Goal: Information Seeking & Learning: Find specific fact

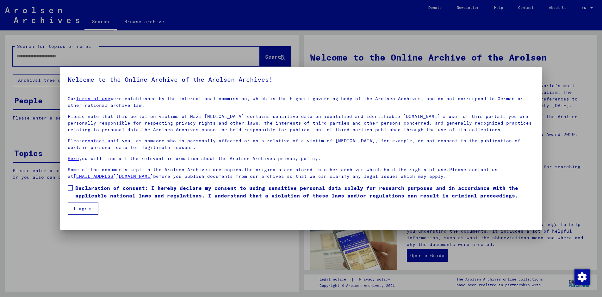
click at [55, 56] on input "text" at bounding box center [128, 56] width 224 height 7
click at [25, 56] on input "text" at bounding box center [128, 56] width 224 height 7
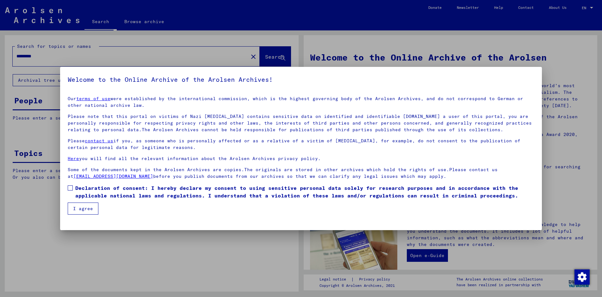
type input "*********"
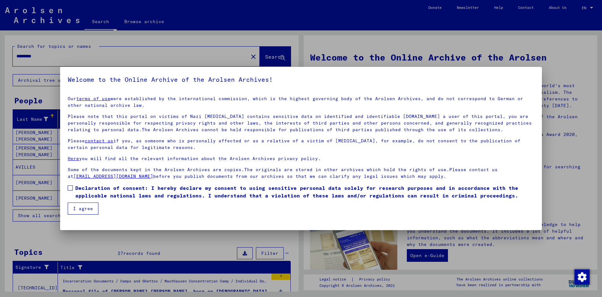
click at [84, 214] on icon "button" at bounding box center [85, 215] width 3 height 4
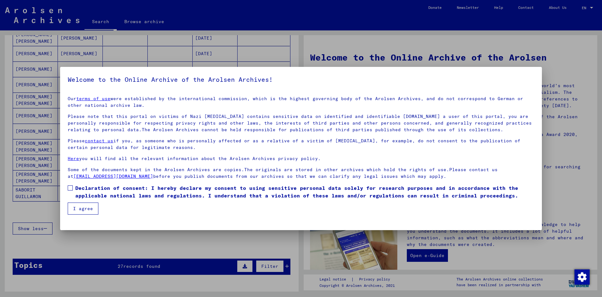
scroll to position [317, 0]
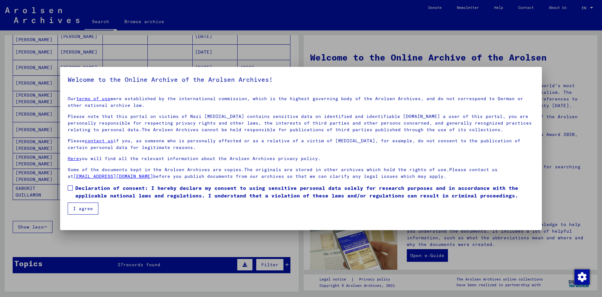
click at [268, 211] on icon "Next page" at bounding box center [269, 209] width 3 height 4
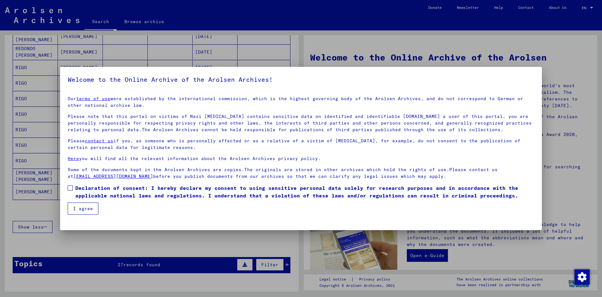
click at [264, 236] on div "Show less" at bounding box center [152, 226] width 278 height 18
click at [265, 213] on icon "Next page" at bounding box center [269, 208] width 9 height 9
type input "*"
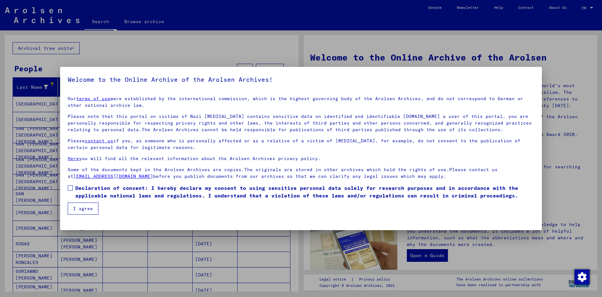
scroll to position [32, 0]
click at [230, 82] on div at bounding box center [231, 83] width 2 height 2
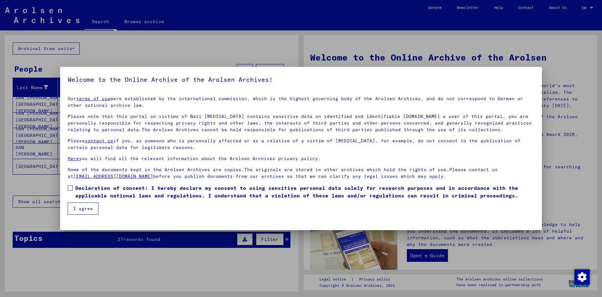
click at [56, 198] on span "Show all search results" at bounding box center [51, 201] width 66 height 6
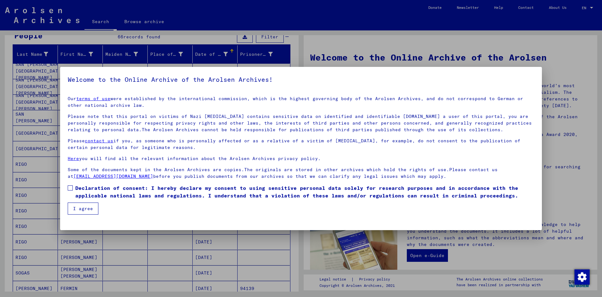
scroll to position [0, 0]
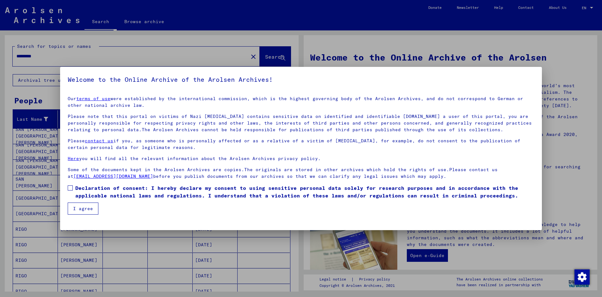
click at [229, 110] on mat-header-cell "Date of Birth" at bounding box center [215, 119] width 45 height 18
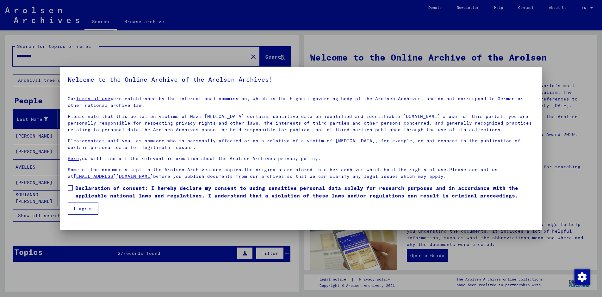
click at [57, 212] on span "Show all search results" at bounding box center [51, 215] width 66 height 6
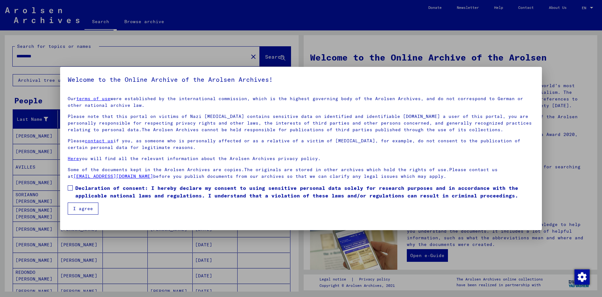
click at [78, 206] on mat-cell "[PERSON_NAME]" at bounding box center [80, 213] width 45 height 15
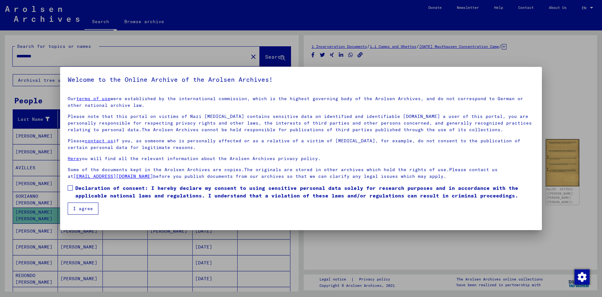
click at [41, 214] on mat-cell "PARIENTE [PERSON_NAME] [PERSON_NAME] [PERSON_NAME]" at bounding box center [35, 215] width 45 height 16
click at [337, 137] on img at bounding box center [338, 149] width 35 height 25
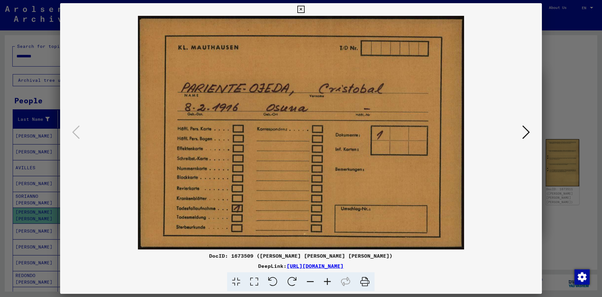
scroll to position [244, 0]
click at [305, 13] on icon at bounding box center [301, 10] width 7 height 8
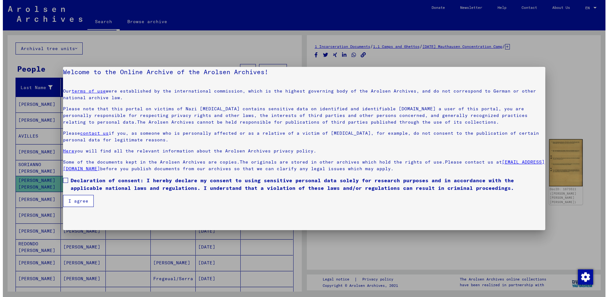
scroll to position [0, 0]
